Goal: Find specific page/section: Find specific page/section

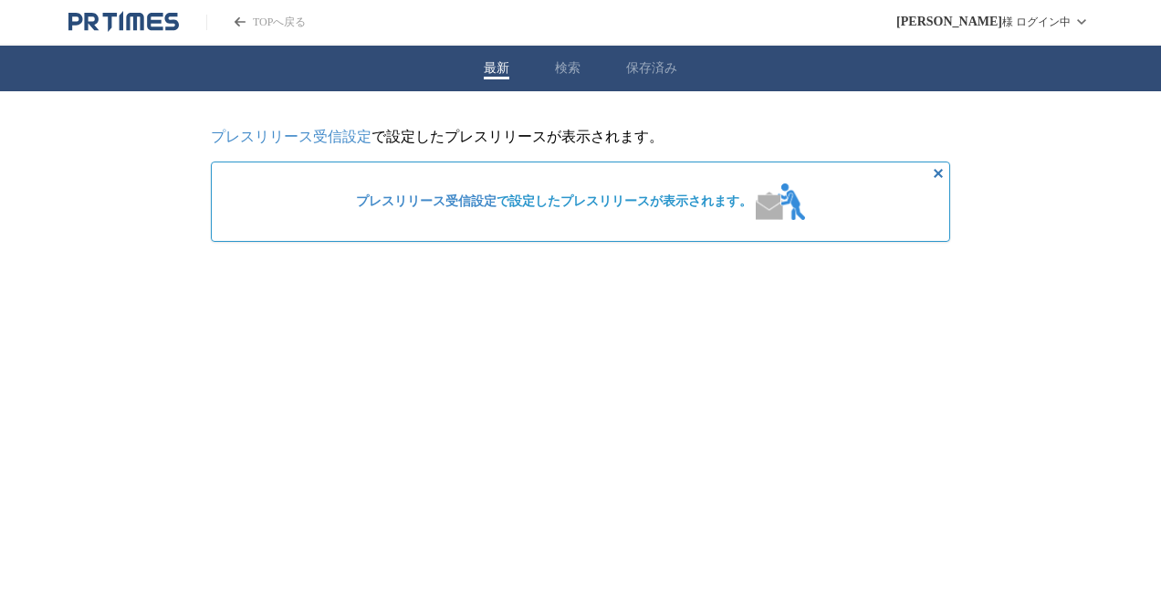
click at [85, 23] on icon "PR TIMESのトップページはこちら" at bounding box center [91, 21] width 15 height 17
click at [563, 80] on div "最新 検索 保存済み" at bounding box center [580, 69] width 1161 height 46
click at [560, 73] on button "検索" at bounding box center [568, 68] width 26 height 16
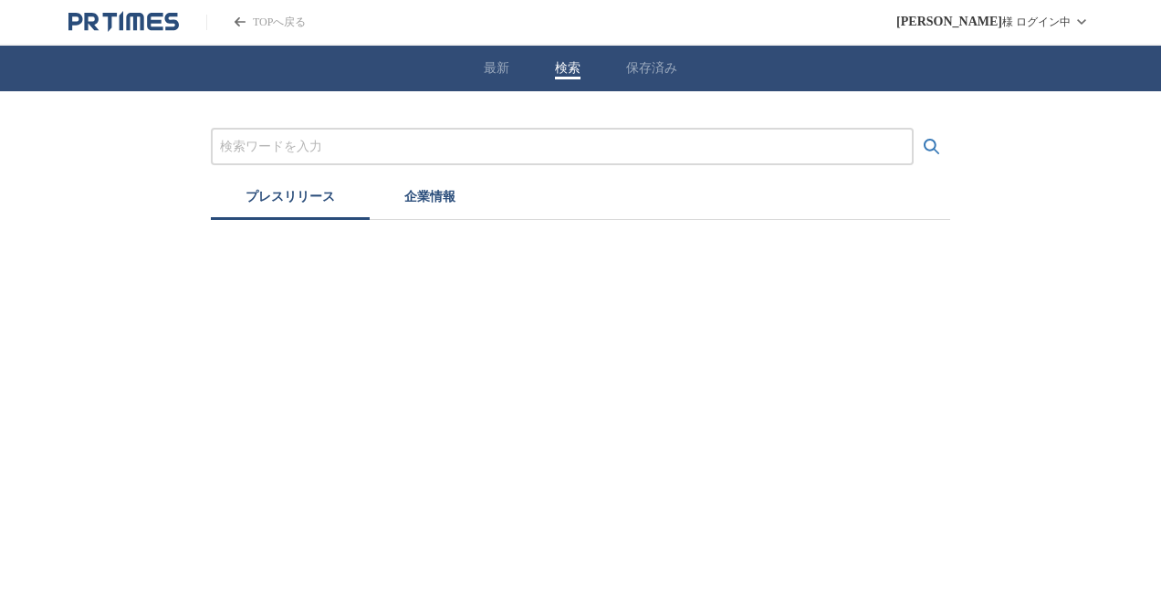
click at [449, 190] on button "企業情報" at bounding box center [430, 200] width 120 height 40
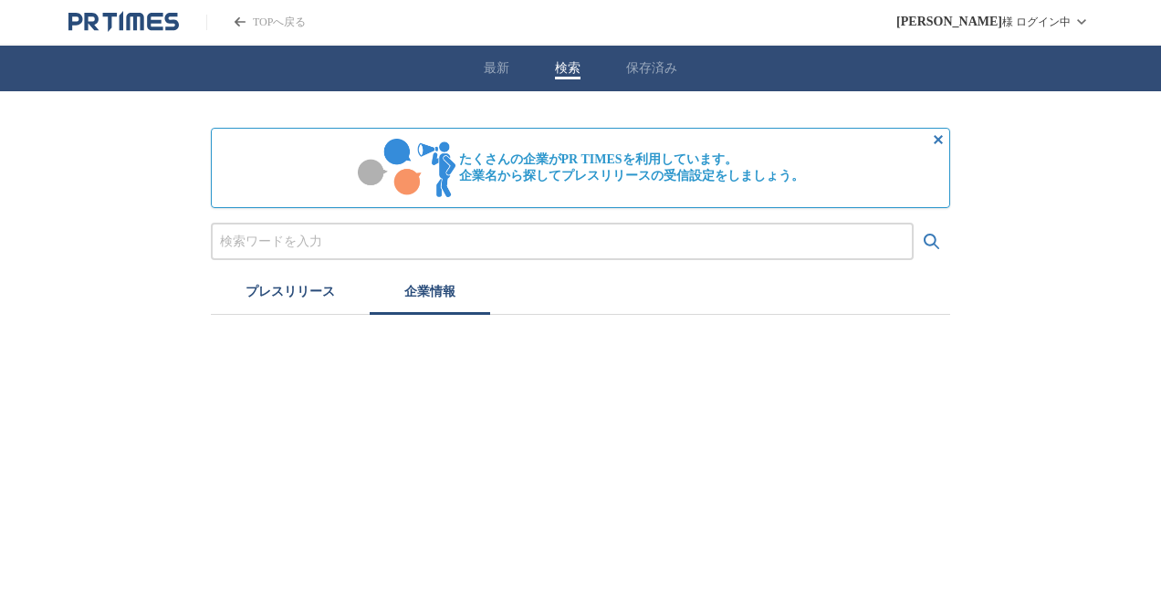
click at [421, 232] on input "プレスリリースおよび企業を検索する" at bounding box center [562, 242] width 685 height 20
paste input "PwCコンサルティング"
type input "PwCコンサルティング"
click at [914, 224] on button "検索する" at bounding box center [932, 242] width 37 height 37
click at [334, 290] on button "プレスリリース" at bounding box center [290, 295] width 159 height 40
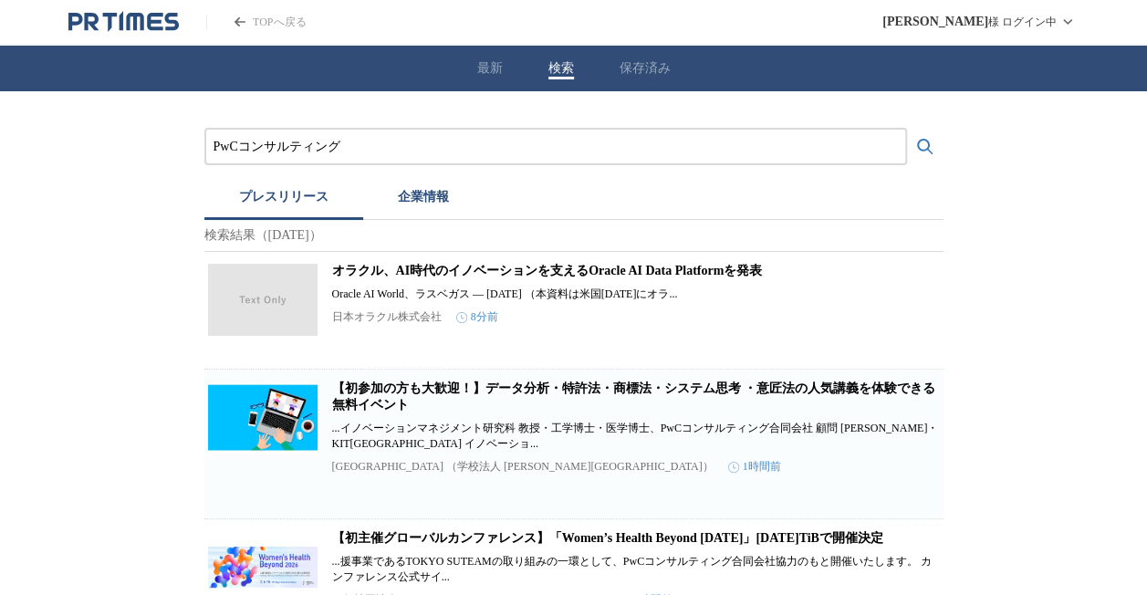
click at [436, 212] on button "企業情報" at bounding box center [423, 200] width 120 height 40
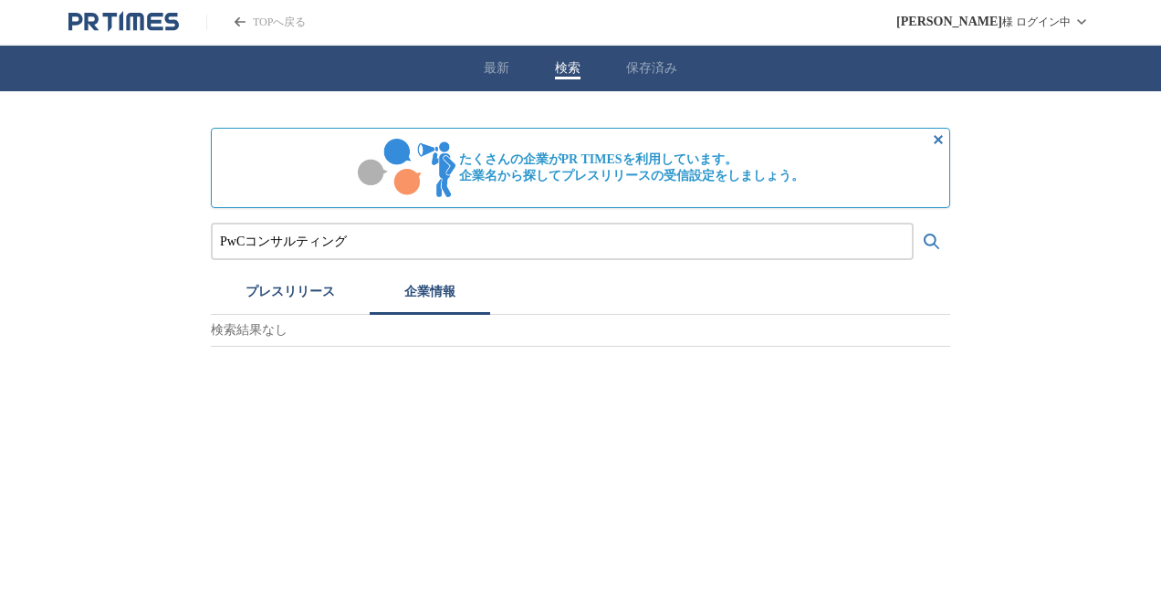
click at [412, 250] on input "PwCコンサルティング" at bounding box center [562, 242] width 685 height 20
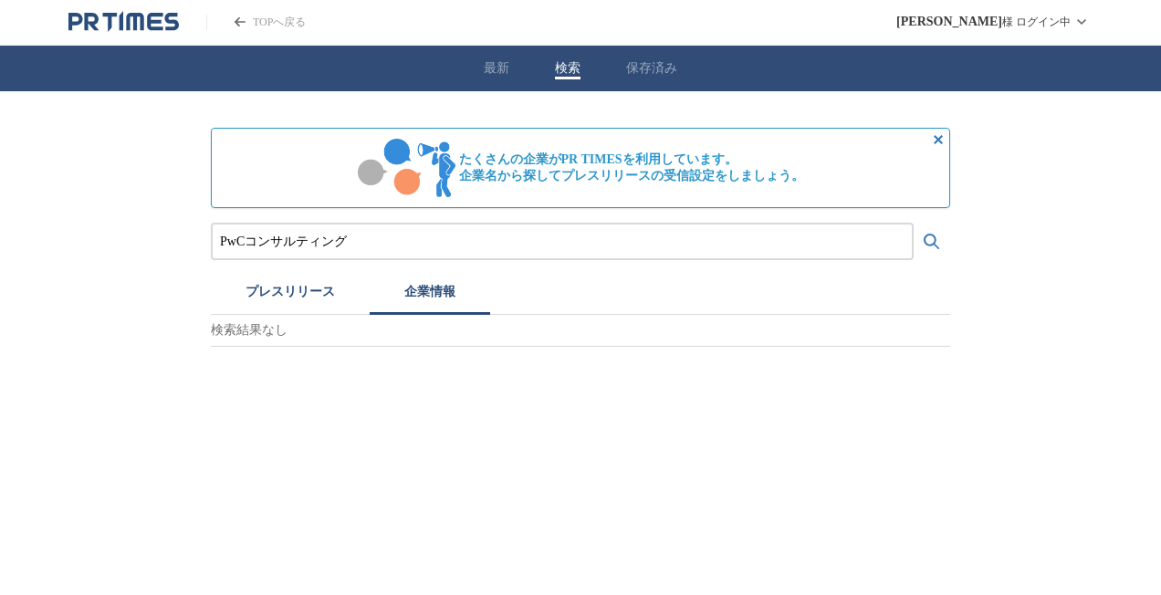
click at [412, 250] on input "PwCコンサルティング" at bounding box center [562, 242] width 685 height 20
click at [319, 241] on input "PwCコンサルティング" at bounding box center [562, 242] width 685 height 20
type input "PwC"
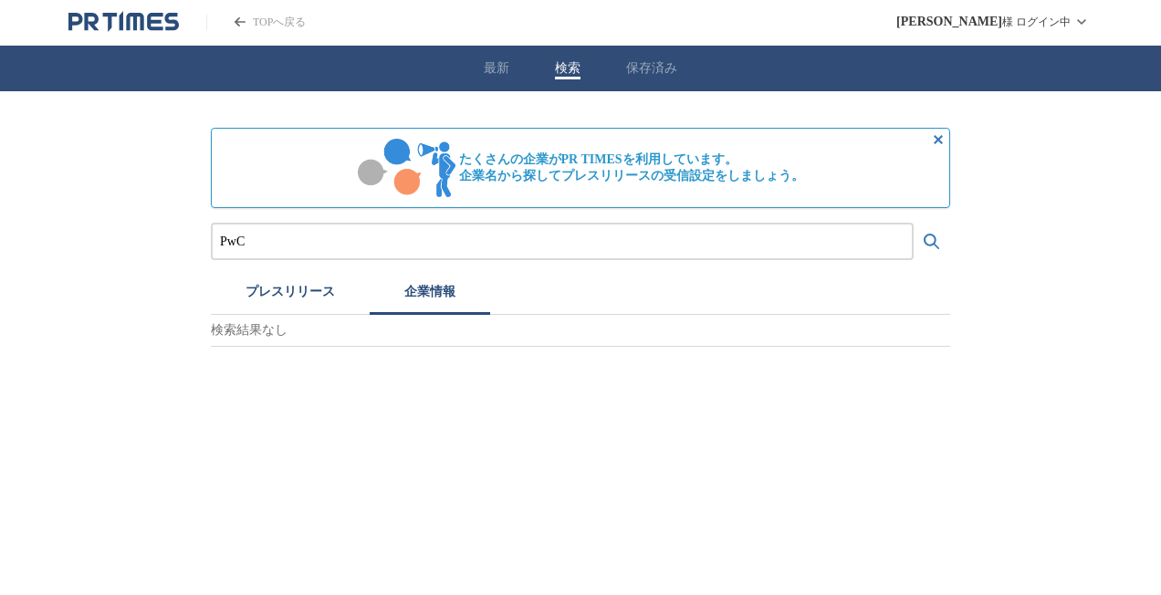
click at [914, 224] on button "検索する" at bounding box center [932, 242] width 37 height 37
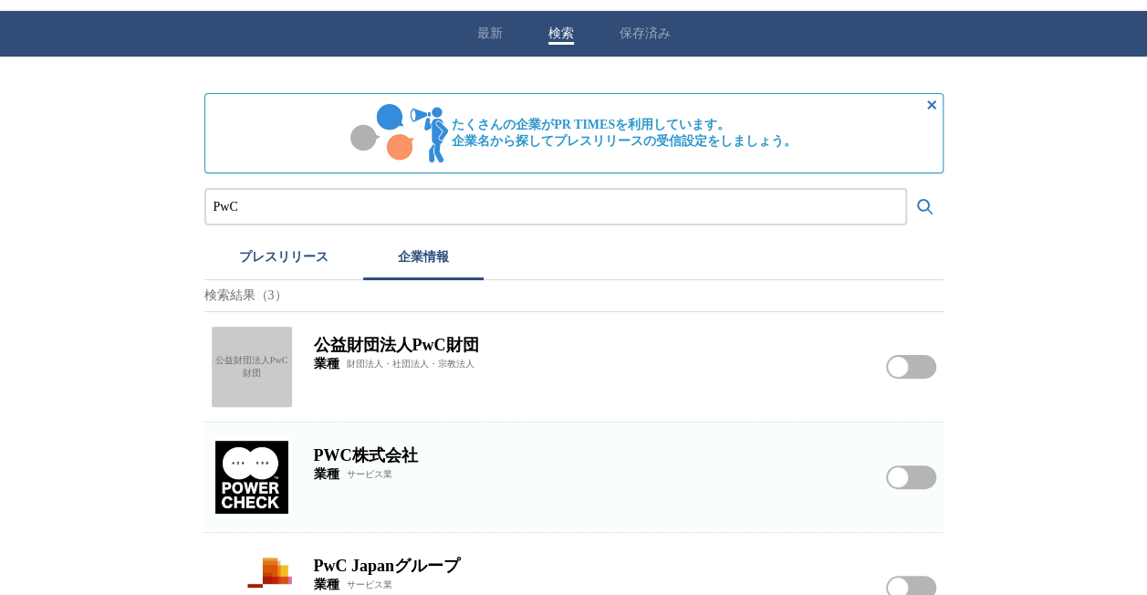
scroll to position [87, 0]
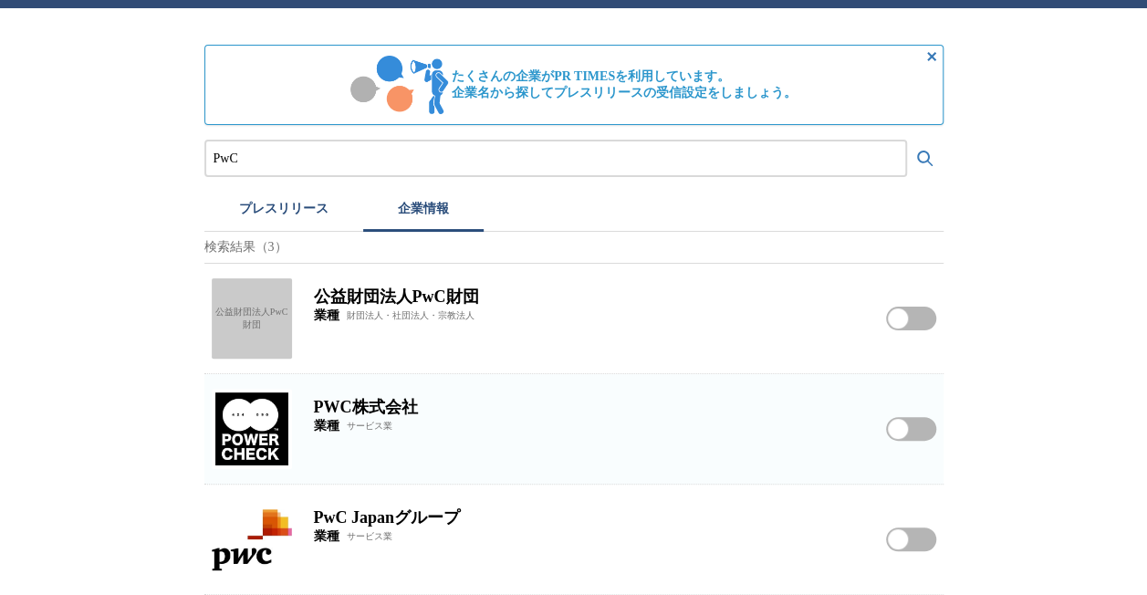
click at [360, 512] on h2 "PwC Japanグループ" at bounding box center [589, 518] width 550 height 22
click at [257, 523] on img at bounding box center [252, 539] width 80 height 80
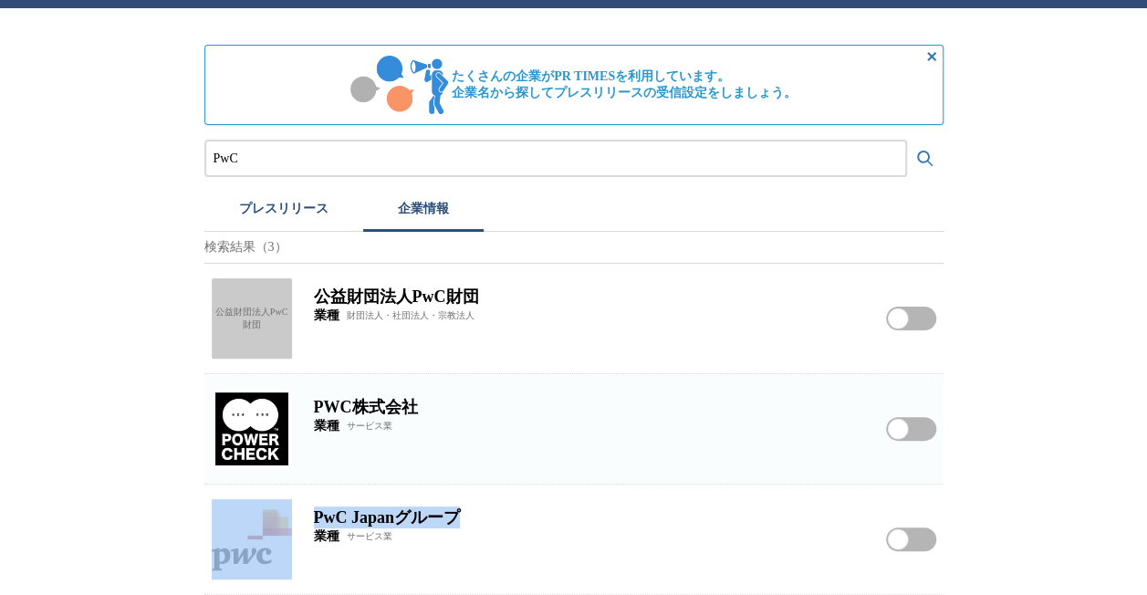
drag, startPoint x: 486, startPoint y: 508, endPoint x: 299, endPoint y: 516, distance: 186.4
click at [299, 516] on div "PwC Japanグループ 業種 サービス業 PwC [GEOGRAPHIC_DATA]グループをフォローする" at bounding box center [573, 540] width 739 height 110
copy div "PwC Japanグループ"
